Goal: Information Seeking & Learning: Learn about a topic

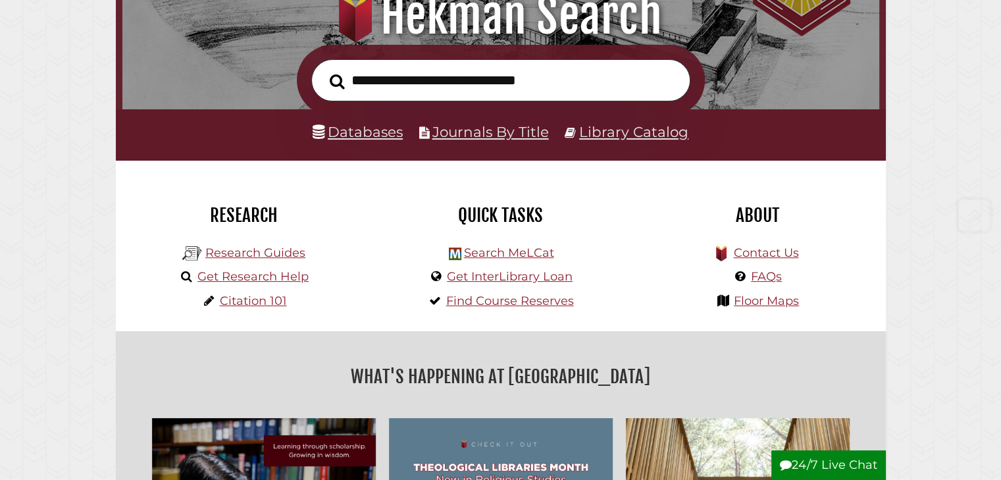
scroll to position [202, 0]
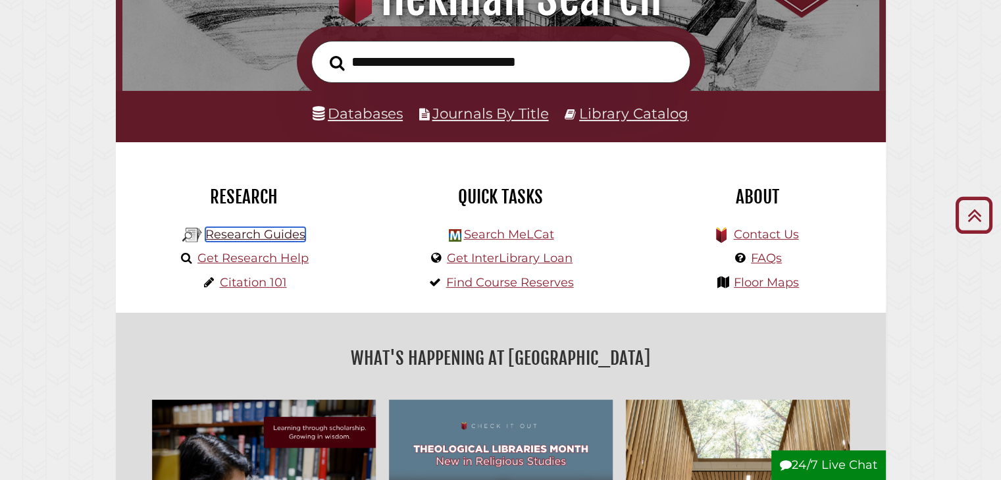
click at [260, 236] on link "Research Guides" at bounding box center [255, 234] width 100 height 14
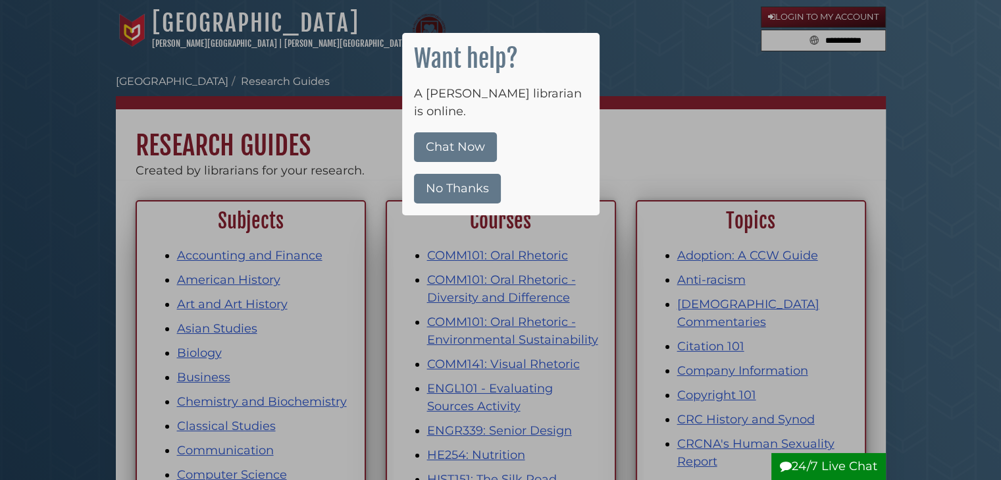
click at [463, 174] on button "No Thanks" at bounding box center [457, 189] width 87 height 30
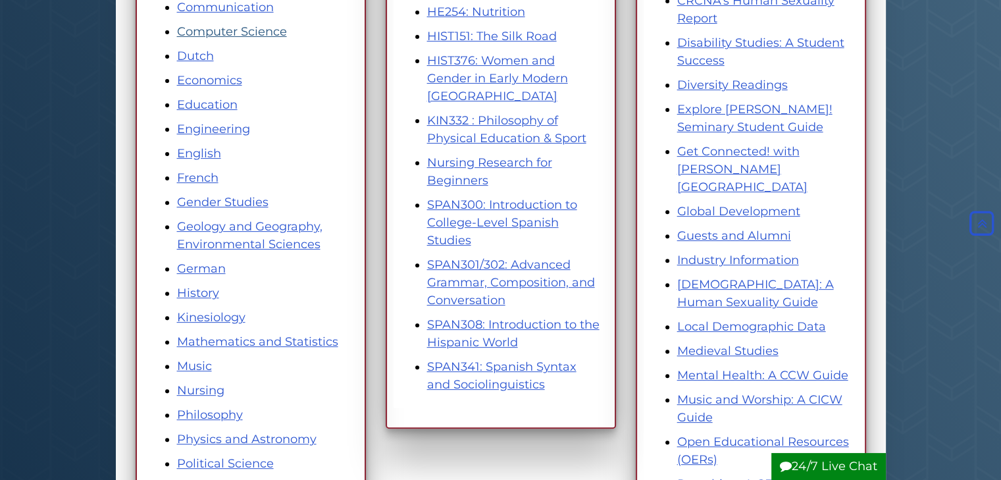
scroll to position [445, 0]
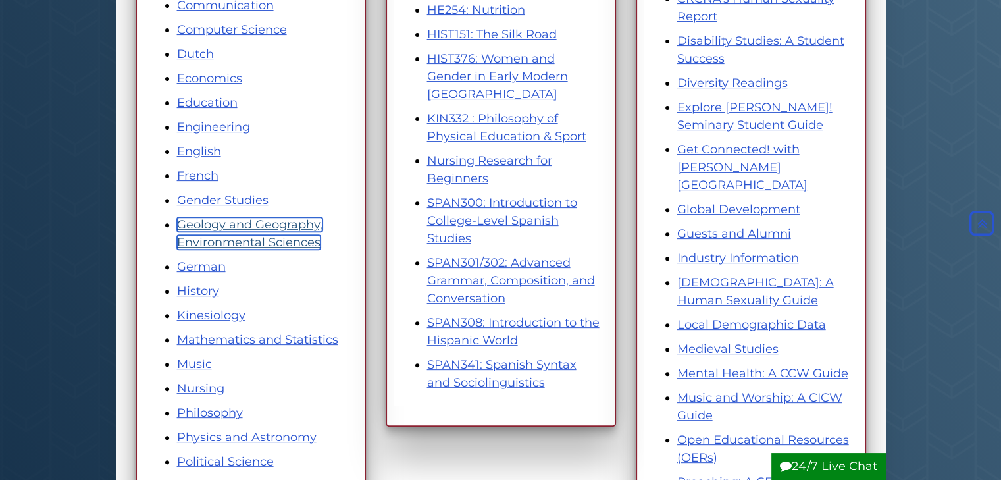
click at [265, 245] on link "Geology and Geography, Environmental Sciences" at bounding box center [249, 233] width 145 height 32
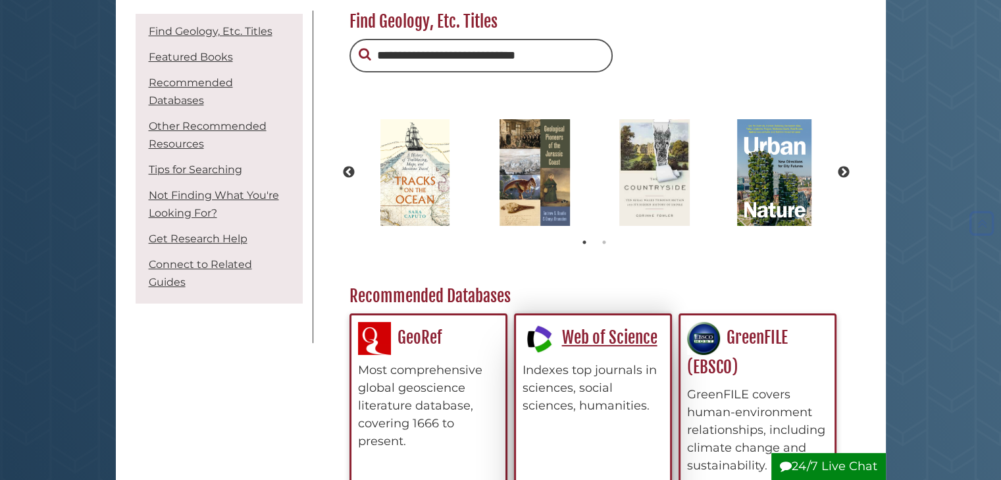
scroll to position [267, 0]
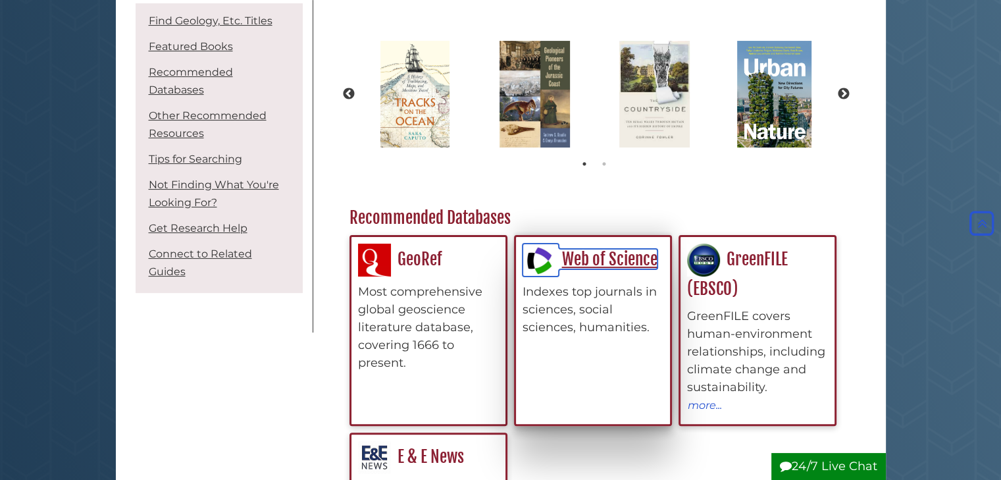
click at [601, 257] on link "Web of Science" at bounding box center [589, 259] width 135 height 20
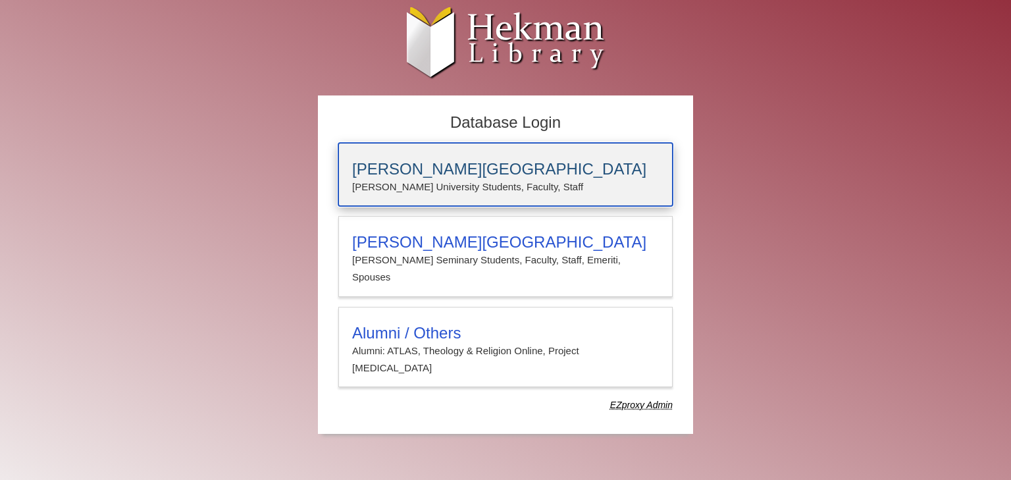
click at [507, 163] on h3 "Calvin University" at bounding box center [505, 169] width 307 height 18
